Goal: Information Seeking & Learning: Find specific fact

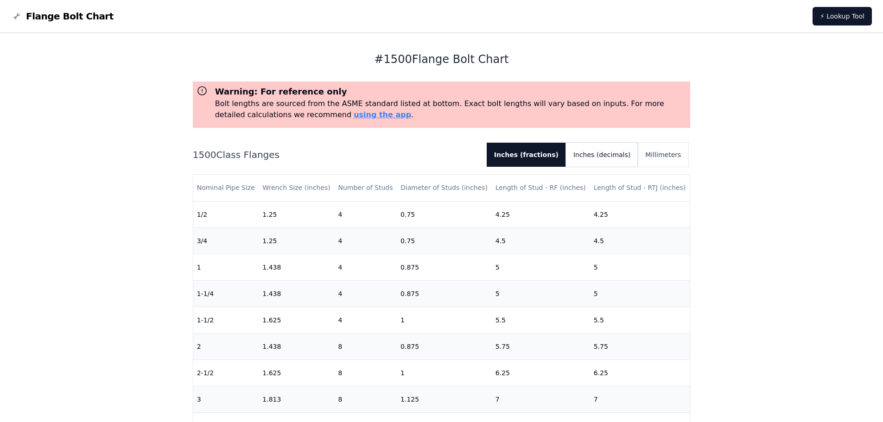
click at [624, 163] on button "Inches (decimals)" at bounding box center [602, 155] width 72 height 24
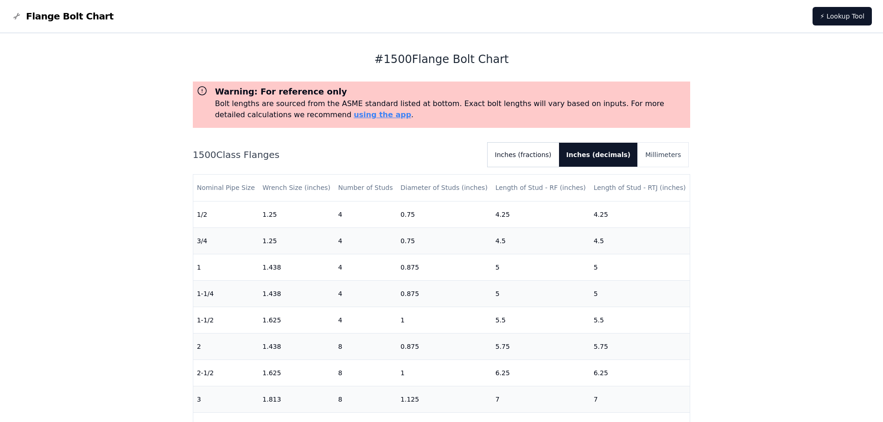
click at [559, 153] on button "Inches (fractions)" at bounding box center [523, 155] width 71 height 24
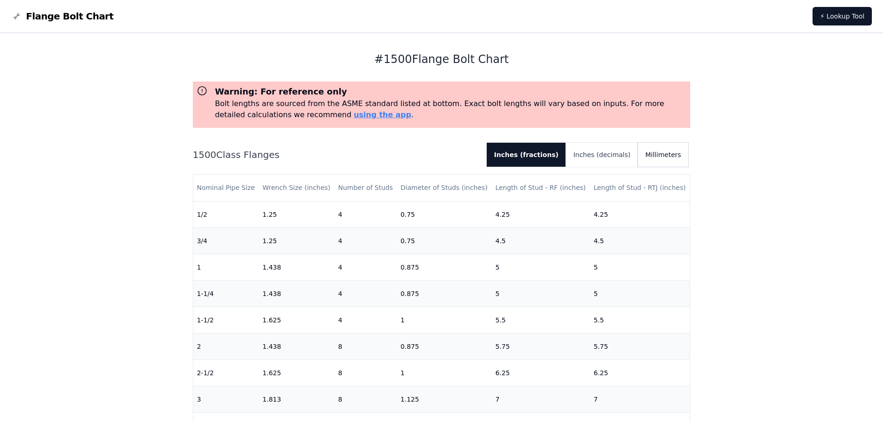
click at [679, 155] on button "Millimeters" at bounding box center [663, 155] width 51 height 24
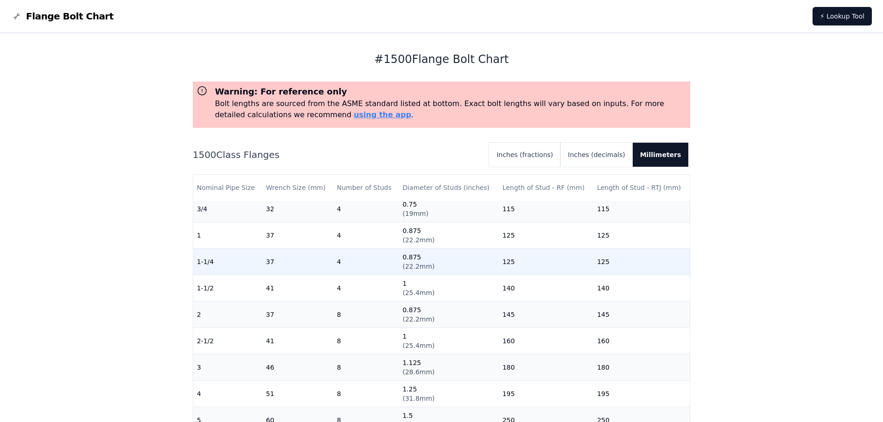
scroll to position [46, 0]
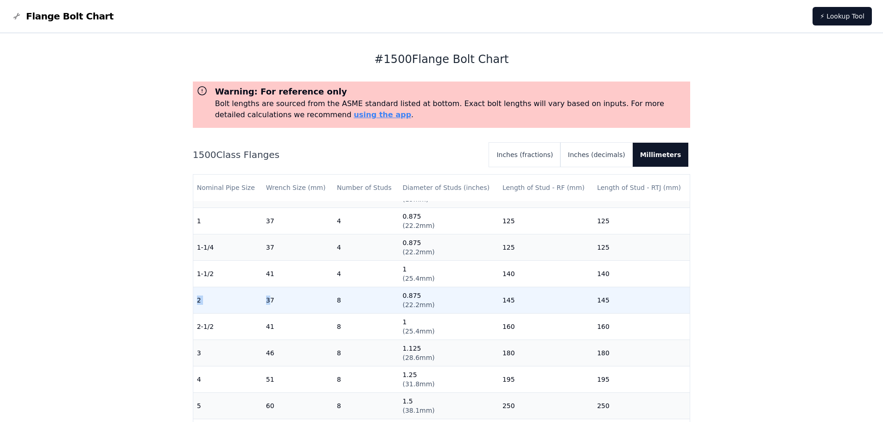
drag, startPoint x: 202, startPoint y: 302, endPoint x: 269, endPoint y: 304, distance: 66.8
click at [269, 304] on tr "2 37 8 0.875 ( 22.2mm ) 145 145" at bounding box center [441, 300] width 497 height 26
click at [272, 304] on td "37" at bounding box center [297, 300] width 71 height 26
drag, startPoint x: 193, startPoint y: 300, endPoint x: 432, endPoint y: 310, distance: 238.5
click at [432, 310] on tr "2 37 8 0.875 ( 22.2mm ) 145 145" at bounding box center [441, 300] width 497 height 26
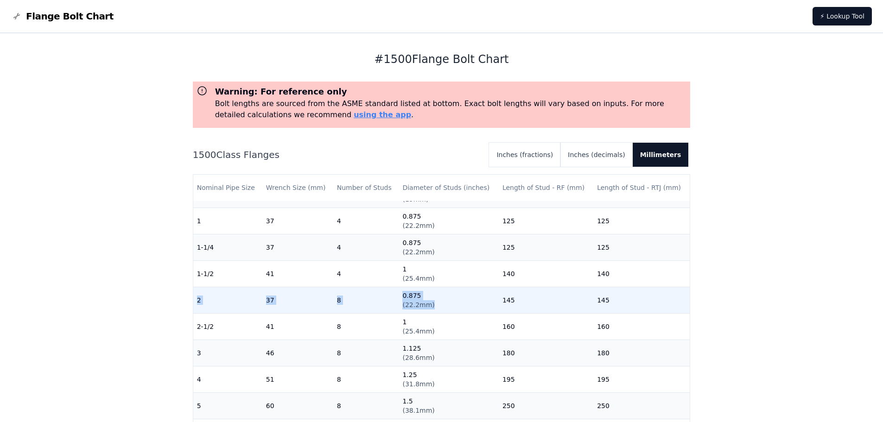
click at [461, 304] on td "0.875 ( 22.2mm )" at bounding box center [449, 300] width 100 height 26
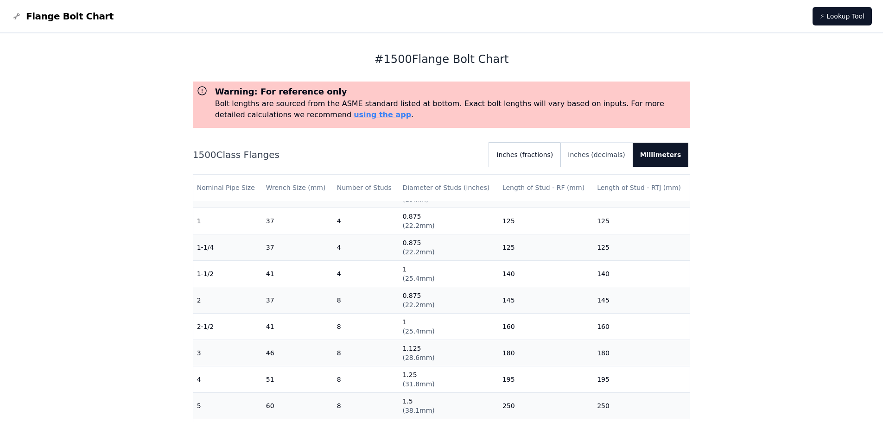
click at [544, 152] on button "Inches (fractions)" at bounding box center [524, 155] width 71 height 24
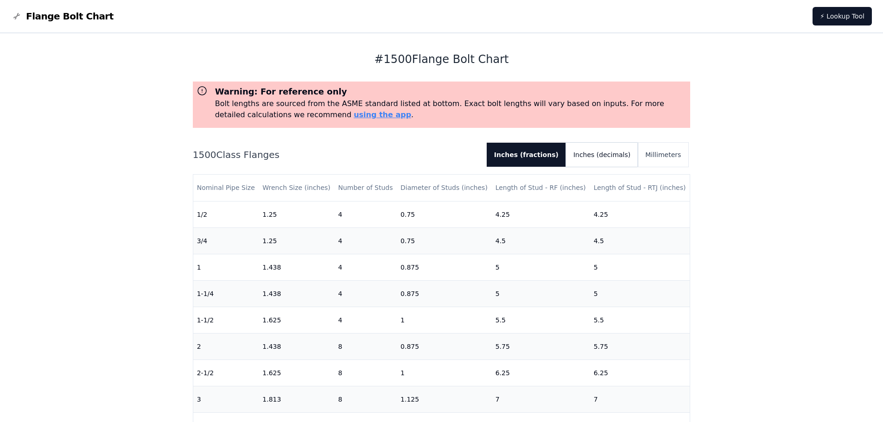
click at [609, 147] on button "Inches (decimals)" at bounding box center [602, 155] width 72 height 24
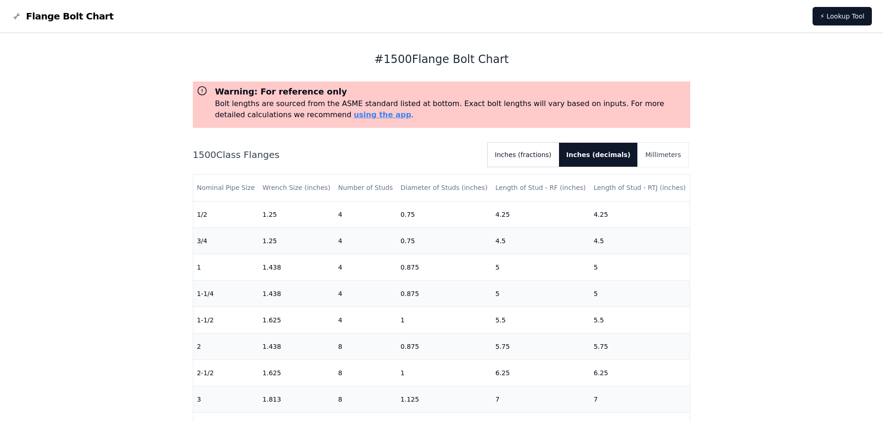
click at [552, 156] on button "Inches (fractions)" at bounding box center [523, 155] width 71 height 24
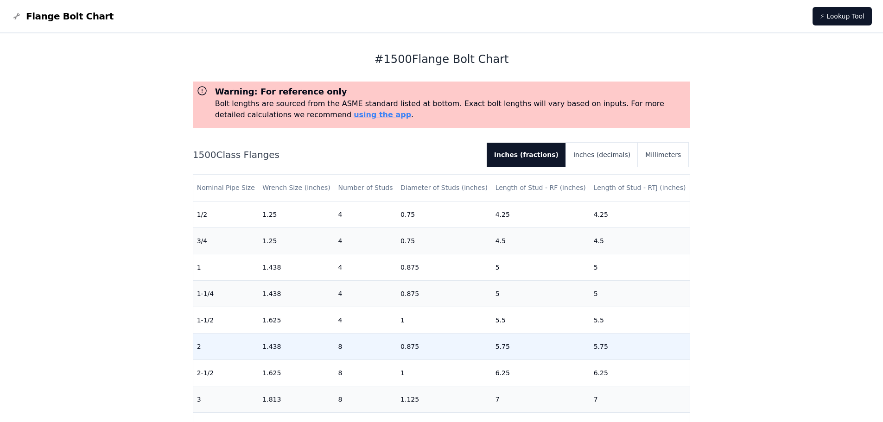
click at [410, 346] on td "0.875" at bounding box center [444, 346] width 95 height 26
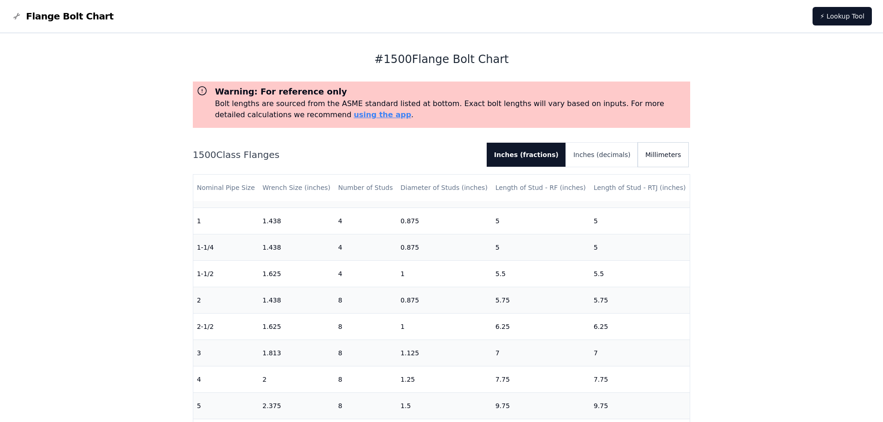
click at [675, 153] on button "Millimeters" at bounding box center [663, 155] width 51 height 24
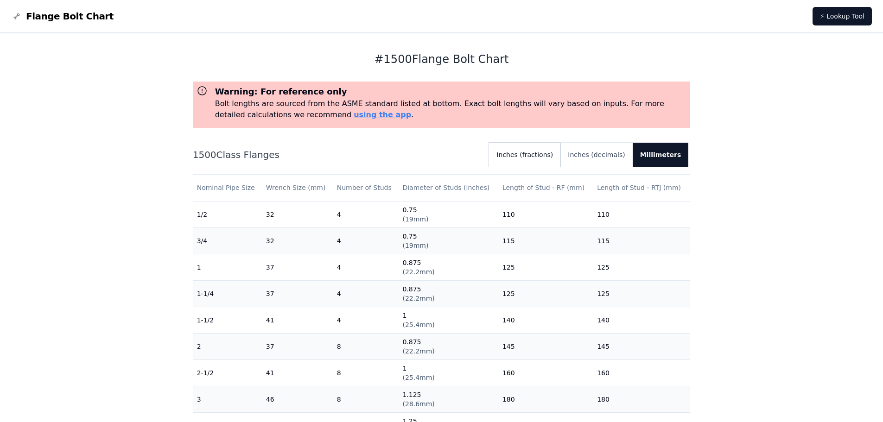
click at [551, 155] on button "Inches (fractions)" at bounding box center [524, 155] width 71 height 24
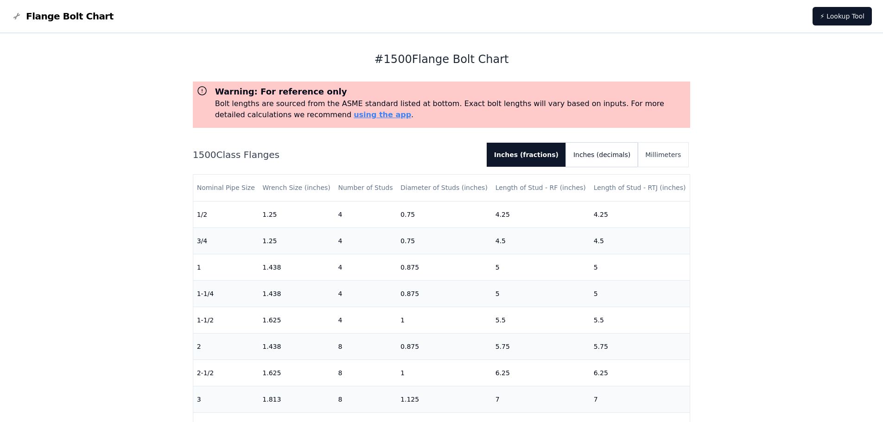
click at [611, 149] on button "Inches (decimals)" at bounding box center [602, 155] width 72 height 24
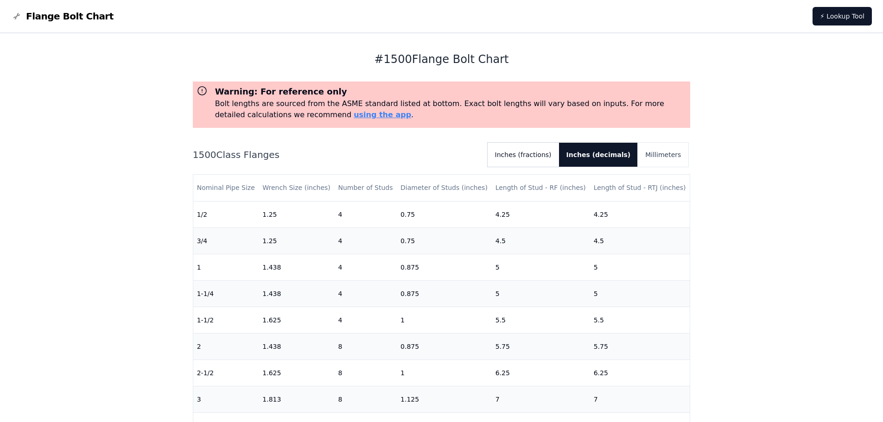
click at [541, 151] on button "Inches (fractions)" at bounding box center [523, 155] width 71 height 24
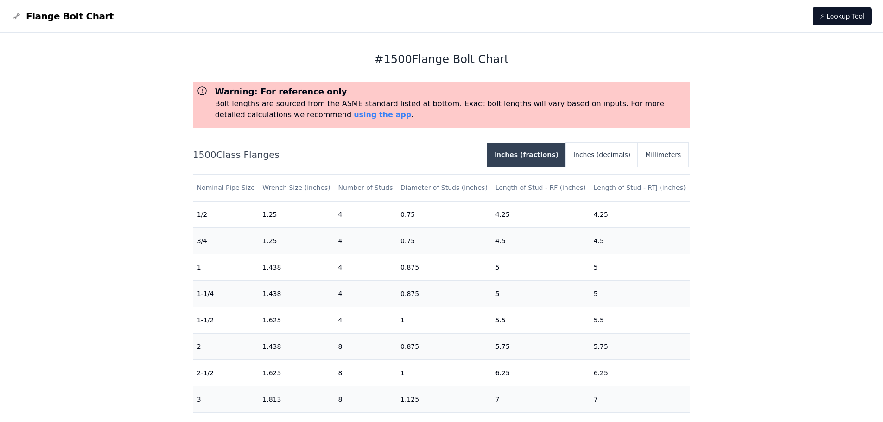
drag, startPoint x: 550, startPoint y: 147, endPoint x: 617, endPoint y: 159, distance: 67.8
click at [549, 147] on button "Inches (fractions)" at bounding box center [526, 155] width 79 height 24
drag, startPoint x: 617, startPoint y: 159, endPoint x: 611, endPoint y: 158, distance: 5.6
click at [617, 158] on button "Inches (decimals)" at bounding box center [602, 155] width 72 height 24
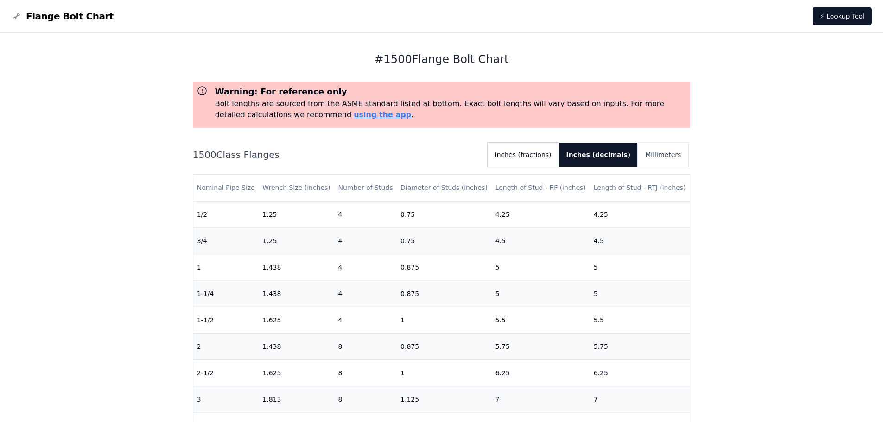
click at [548, 153] on button "Inches (fractions)" at bounding box center [523, 155] width 71 height 24
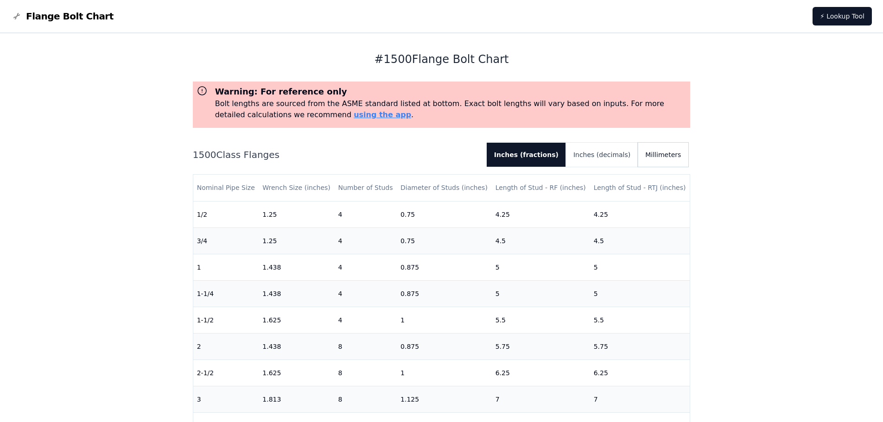
click at [657, 165] on button "Millimeters" at bounding box center [663, 155] width 51 height 24
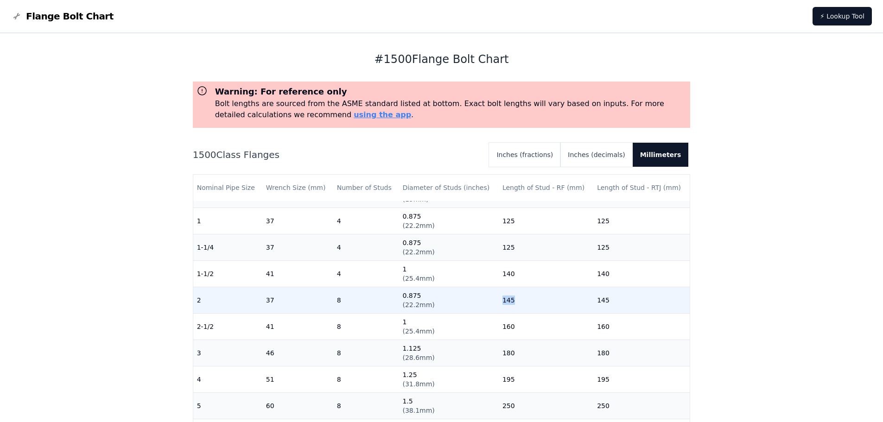
drag, startPoint x: 494, startPoint y: 300, endPoint x: 517, endPoint y: 303, distance: 23.9
click at [517, 303] on td "145" at bounding box center [546, 300] width 95 height 26
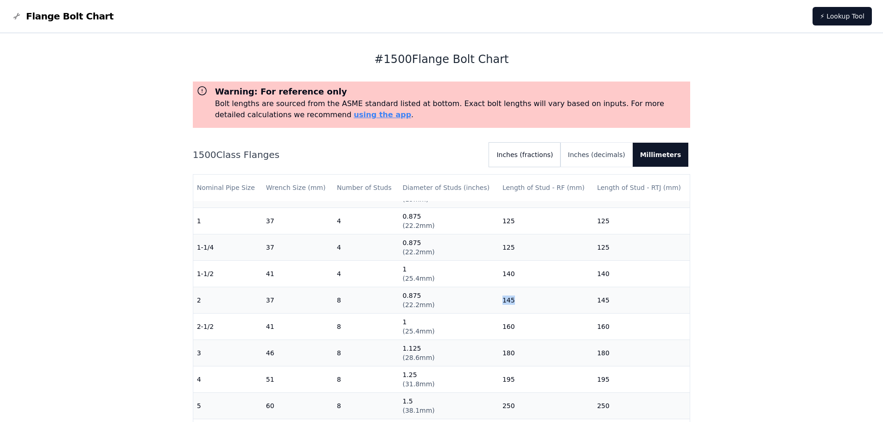
click at [561, 155] on button "Inches (fractions)" at bounding box center [524, 155] width 71 height 24
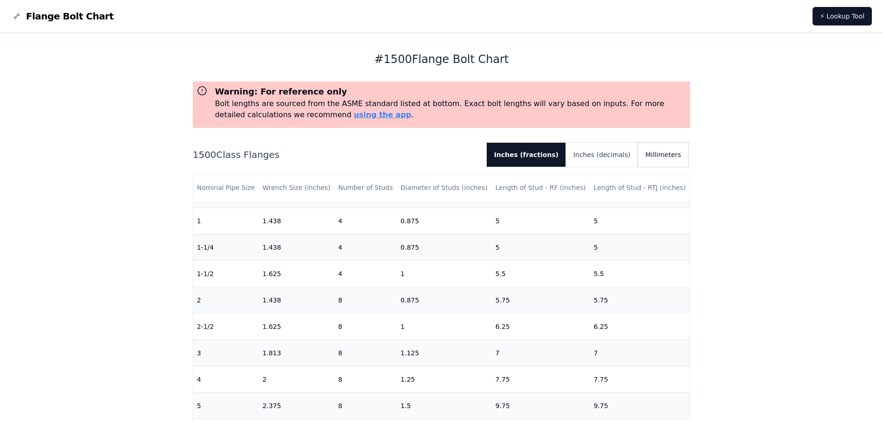
click at [653, 154] on button "Millimeters" at bounding box center [663, 155] width 51 height 24
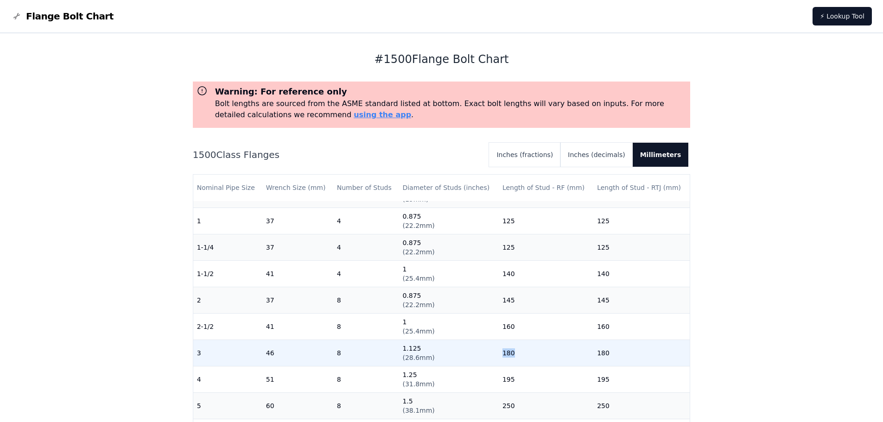
drag, startPoint x: 508, startPoint y: 357, endPoint x: 529, endPoint y: 359, distance: 21.4
click at [529, 359] on td "180" at bounding box center [546, 353] width 95 height 26
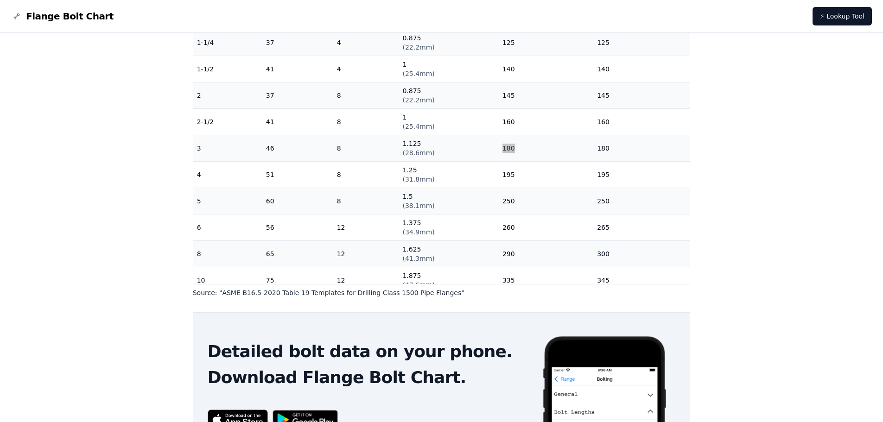
scroll to position [0, 0]
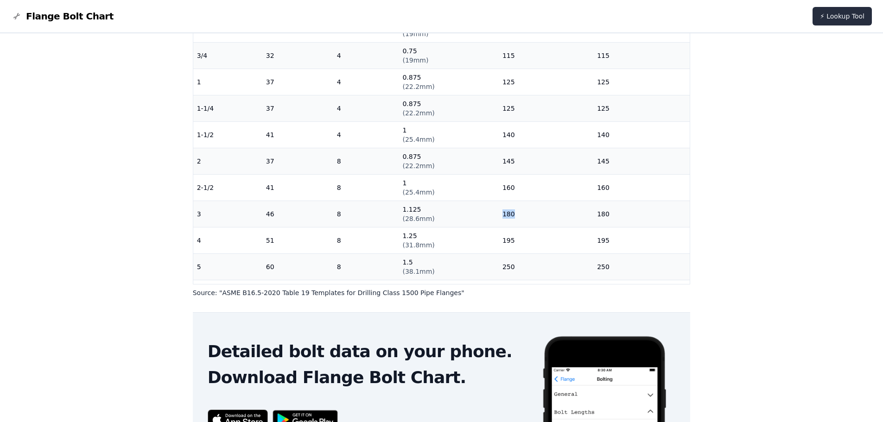
click at [850, 16] on link "⚡ Lookup Tool" at bounding box center [842, 16] width 59 height 19
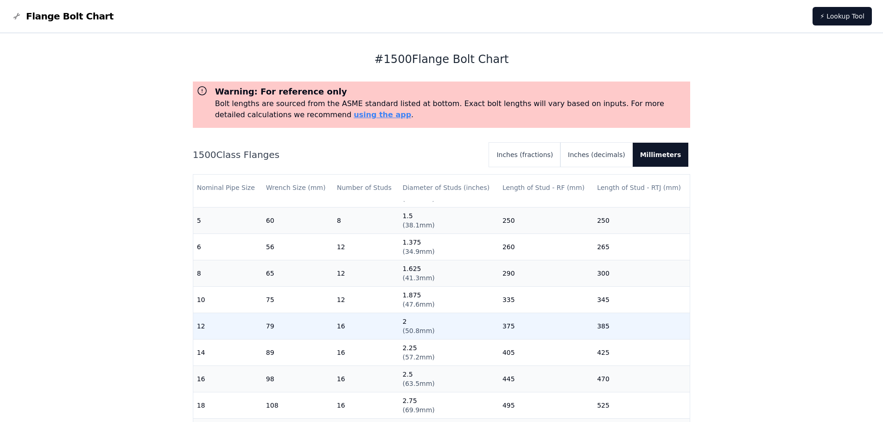
scroll to position [185, 0]
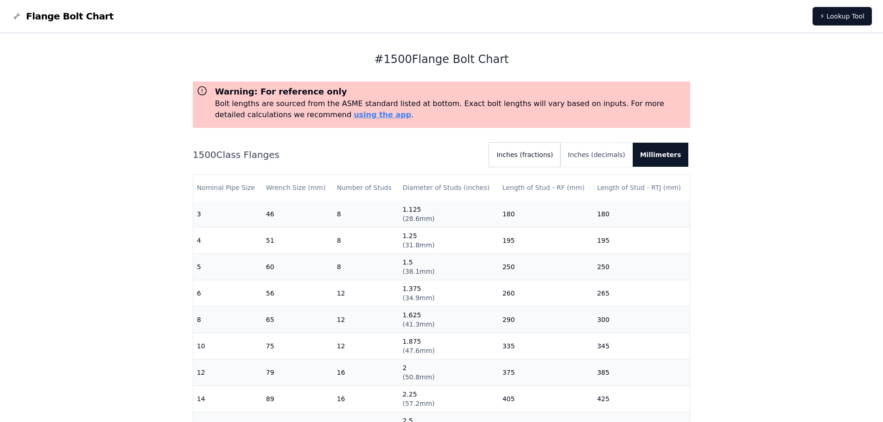
click at [534, 157] on button "Inches (fractions)" at bounding box center [524, 155] width 71 height 24
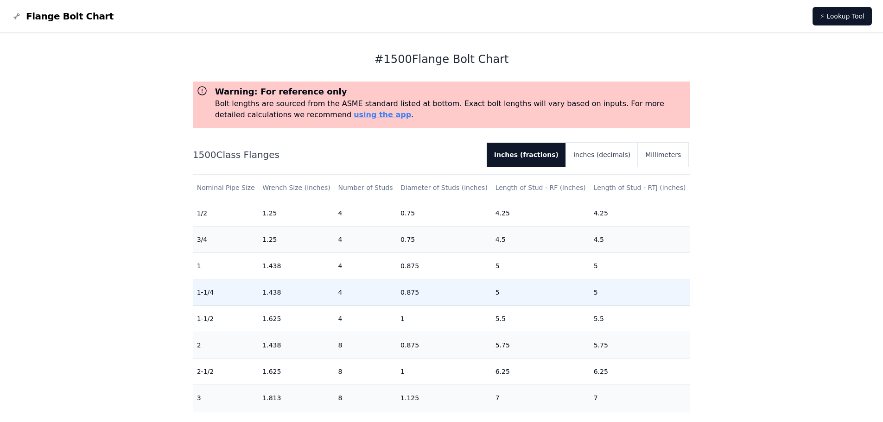
scroll to position [0, 0]
